Goal: Find specific page/section: Find specific page/section

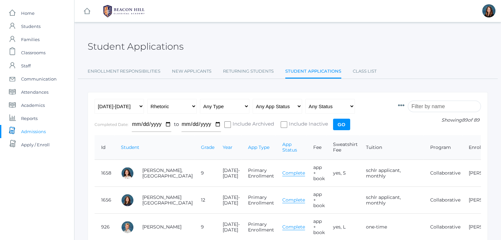
click at [436, 106] on input "search" at bounding box center [443, 107] width 73 height 12
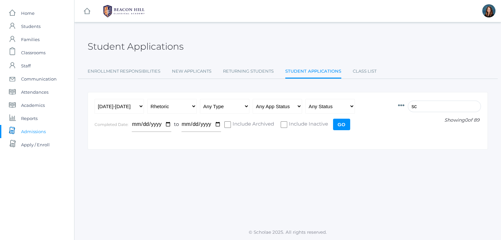
type input "s"
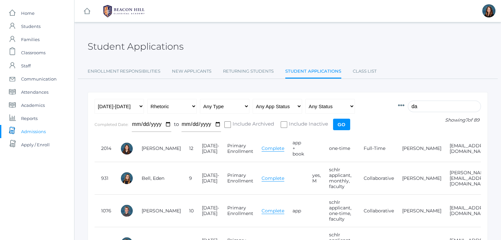
type input "d"
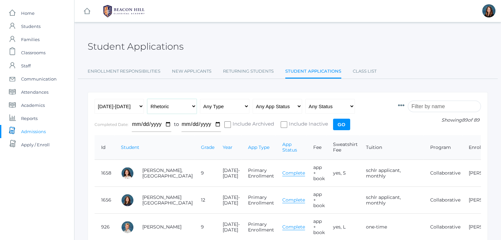
click at [195, 109] on select "All Grades Grammar - Kindergarten - 1st Grade - 2nd Grade - 3rd Grade - 4th Gra…" at bounding box center [171, 106] width 49 height 15
select select "any"
click at [147, 99] on select "All Grades Grammar - Kindergarten - 1st Grade - 2nd Grade - 3rd Grade - 4th Gra…" at bounding box center [171, 106] width 49 height 15
click at [342, 128] on input "Go" at bounding box center [341, 125] width 17 height 12
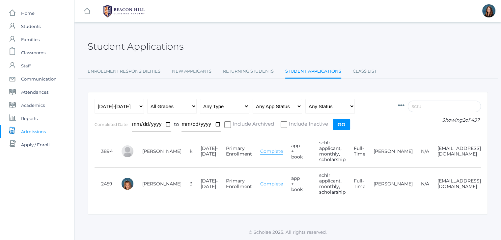
type input "scru"
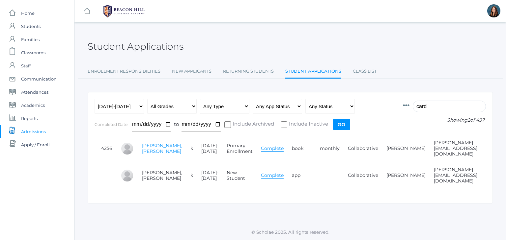
type input "card"
click at [144, 144] on link "[PERSON_NAME], [PERSON_NAME]" at bounding box center [162, 149] width 40 height 12
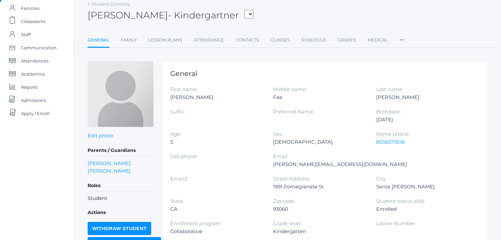
scroll to position [17, 0]
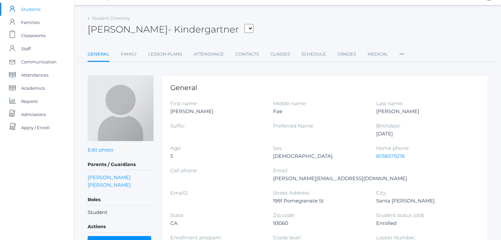
click at [31, 9] on span "Students" at bounding box center [30, 9] width 19 height 13
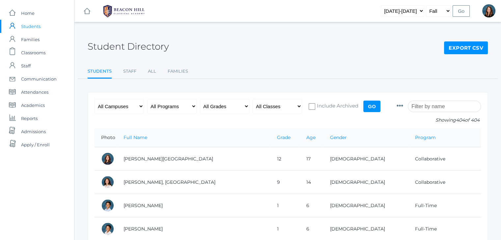
click at [425, 107] on input "search" at bounding box center [443, 107] width 73 height 12
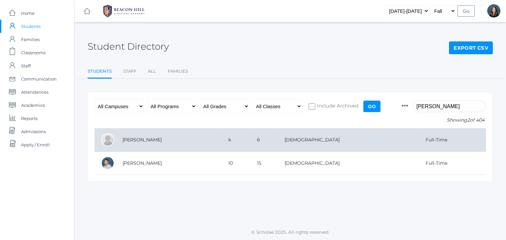
type input "vince"
click at [142, 139] on td "[PERSON_NAME]" at bounding box center [169, 139] width 106 height 23
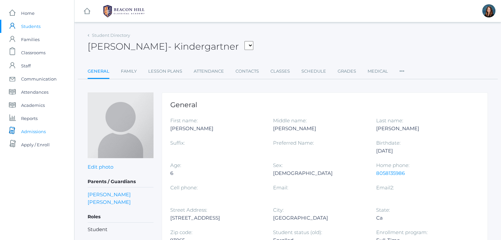
click at [34, 129] on span "Admissions" at bounding box center [33, 131] width 25 height 13
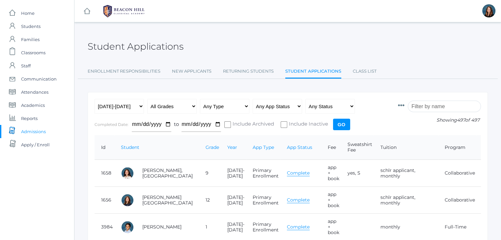
click at [436, 105] on input "search" at bounding box center [443, 107] width 73 height 12
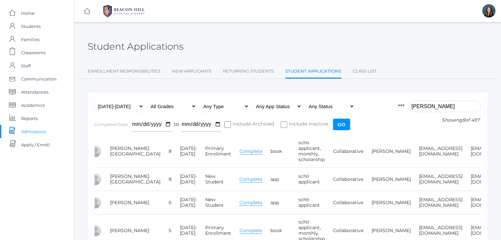
type input "harris"
